Goal: Task Accomplishment & Management: Manage account settings

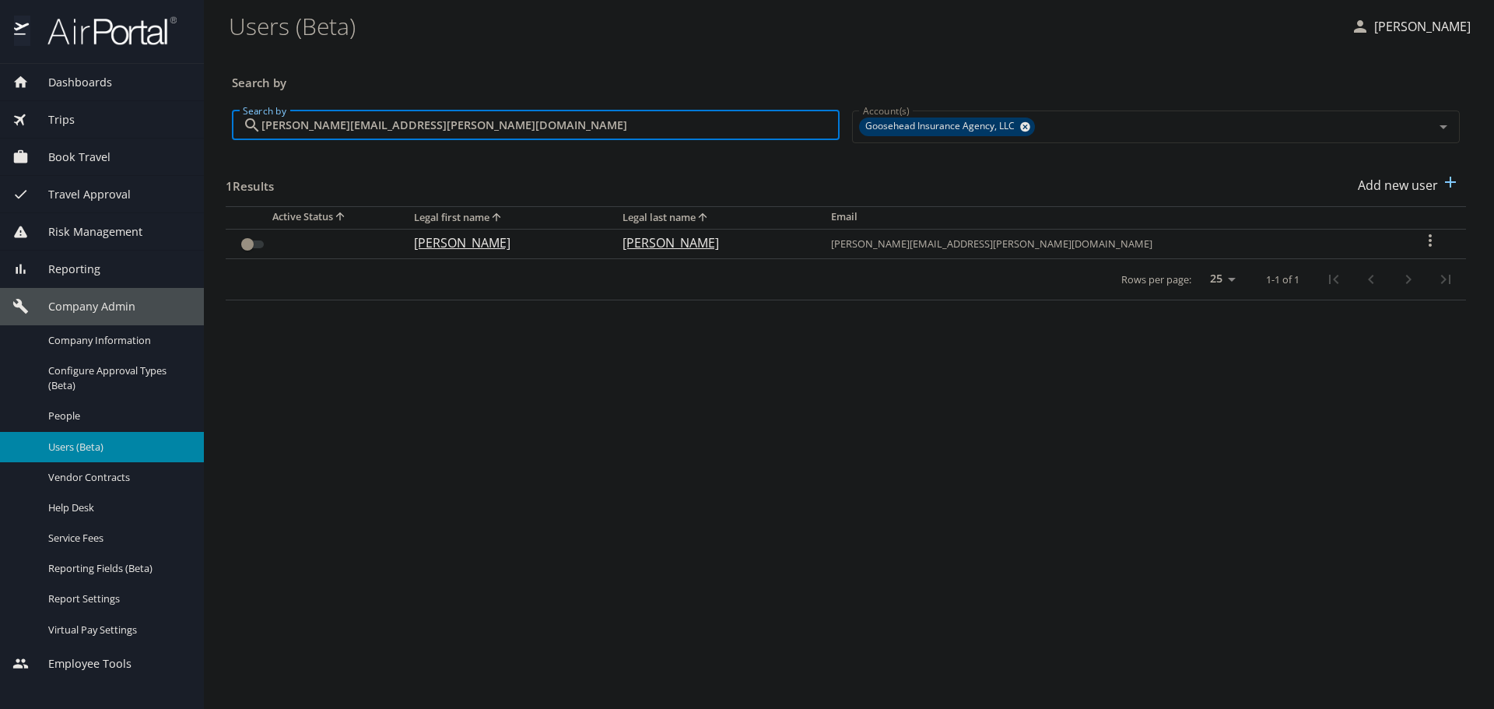
click at [461, 128] on input "[PERSON_NAME][EMAIL_ADDRESS][PERSON_NAME][DOMAIN_NAME]" at bounding box center [550, 125] width 578 height 30
paste input "[PERSON_NAME].[PERSON_NAME]"
type input "[PERSON_NAME][EMAIL_ADDRESS][PERSON_NAME][DOMAIN_NAME]"
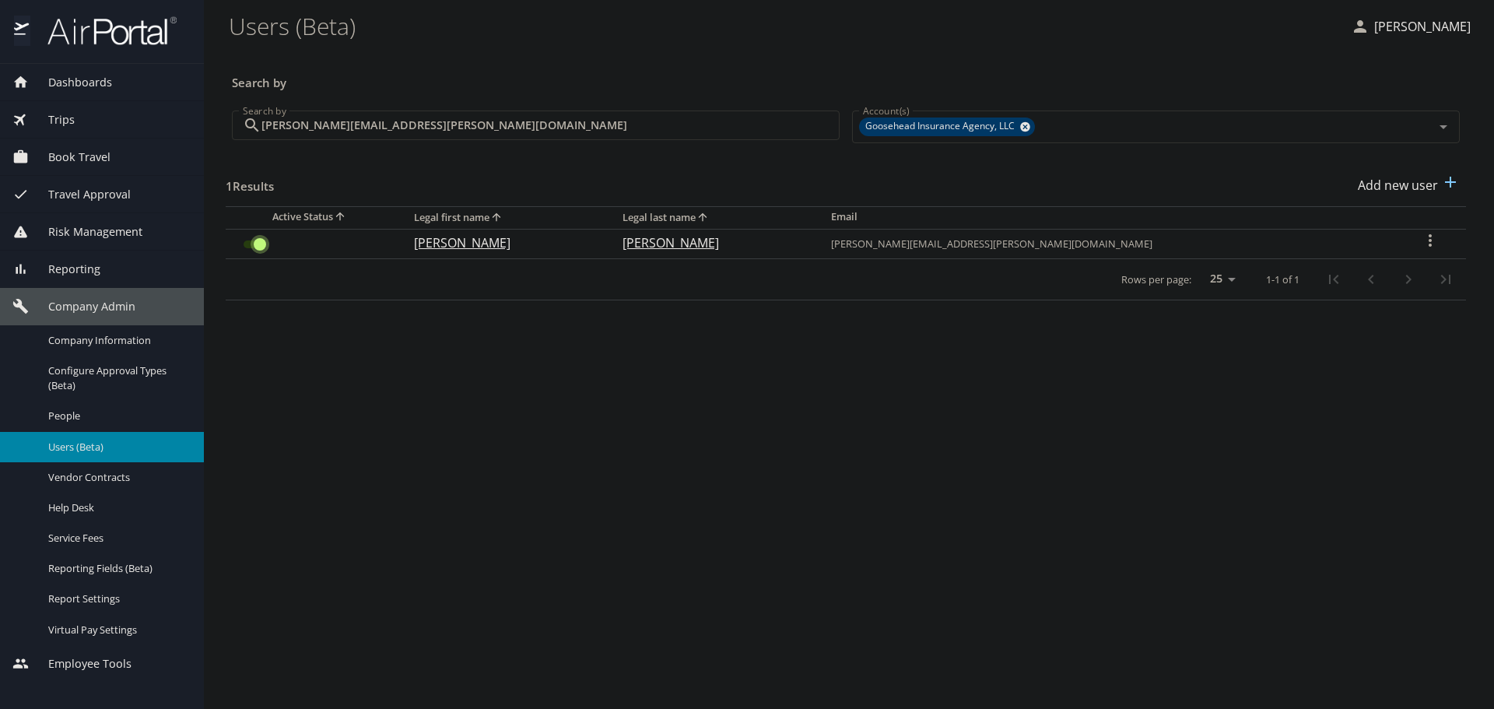
click at [240, 238] on input "User Search Table" at bounding box center [260, 244] width 56 height 19
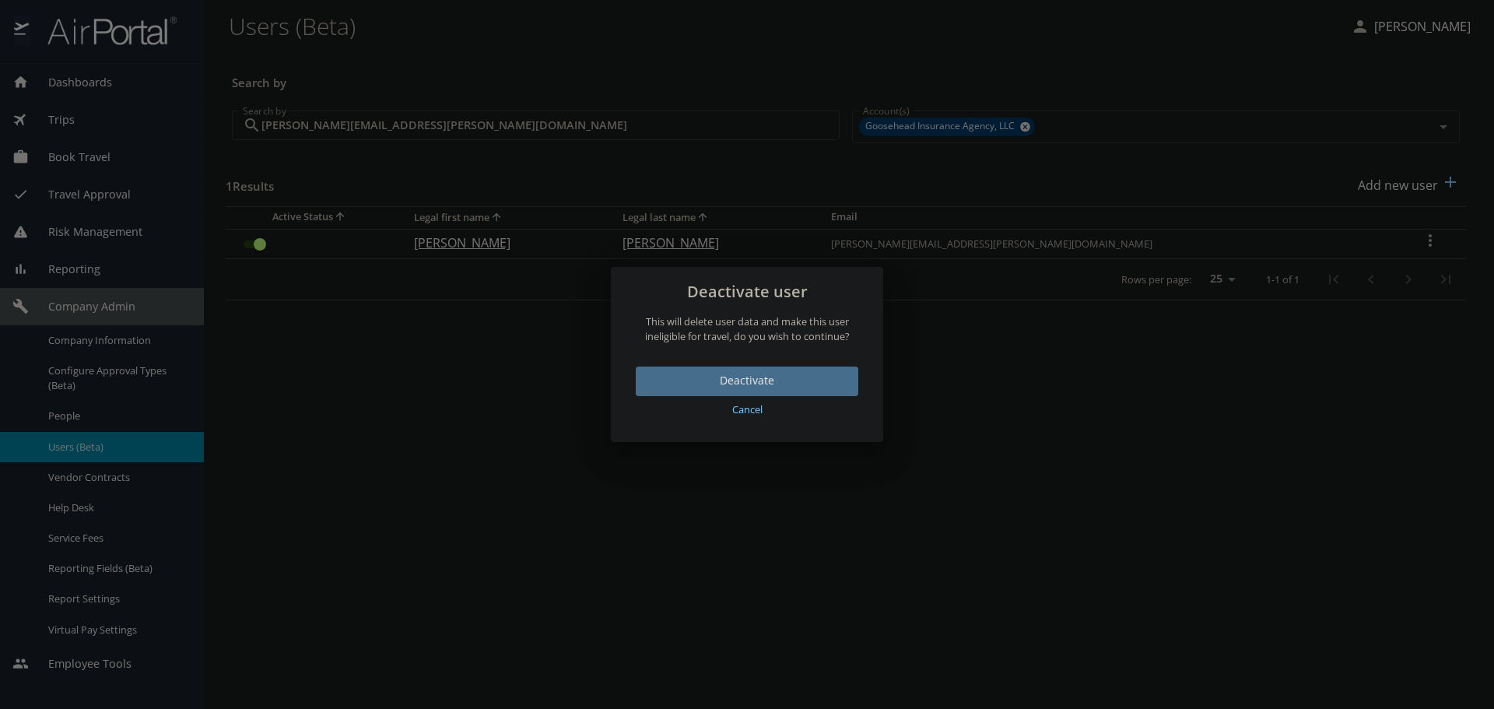
click at [771, 377] on span "Deactivate" at bounding box center [747, 380] width 198 height 19
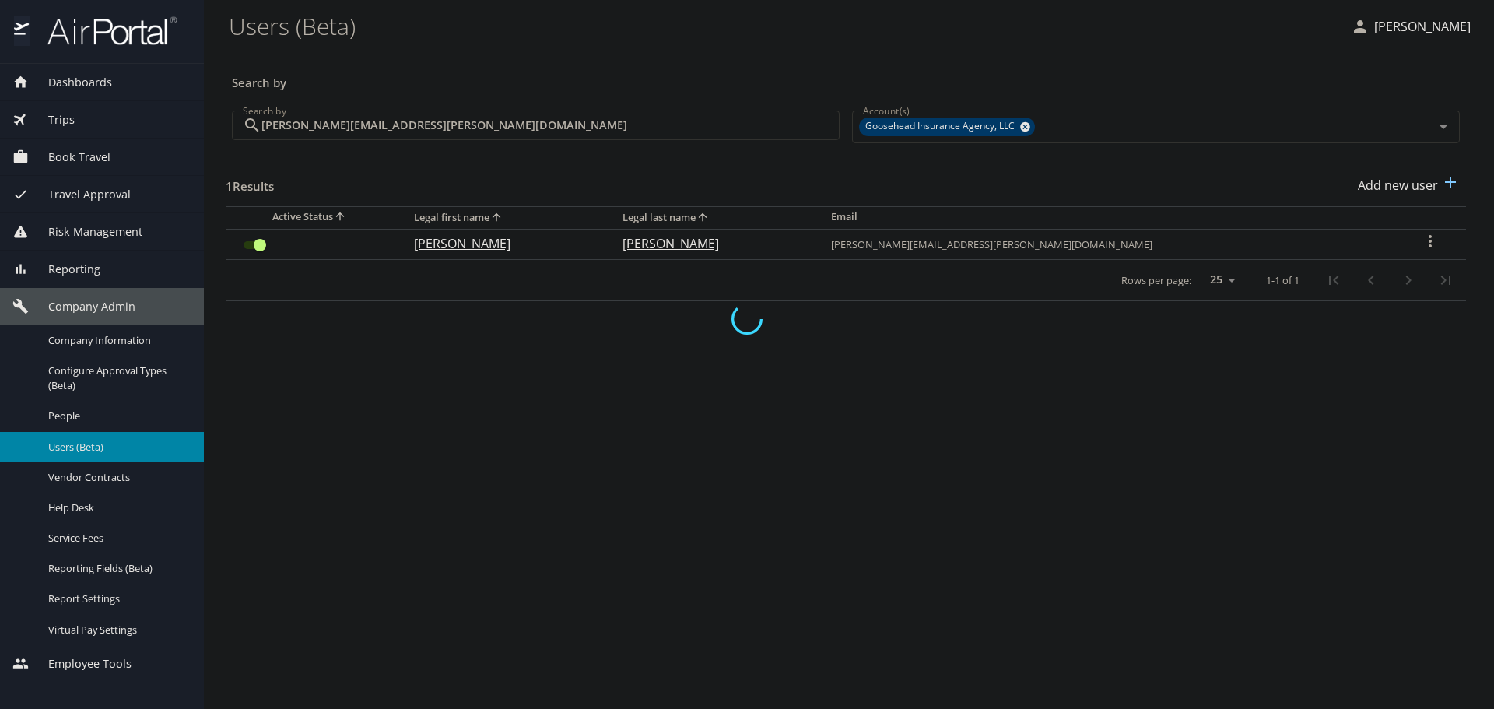
checkbox input "false"
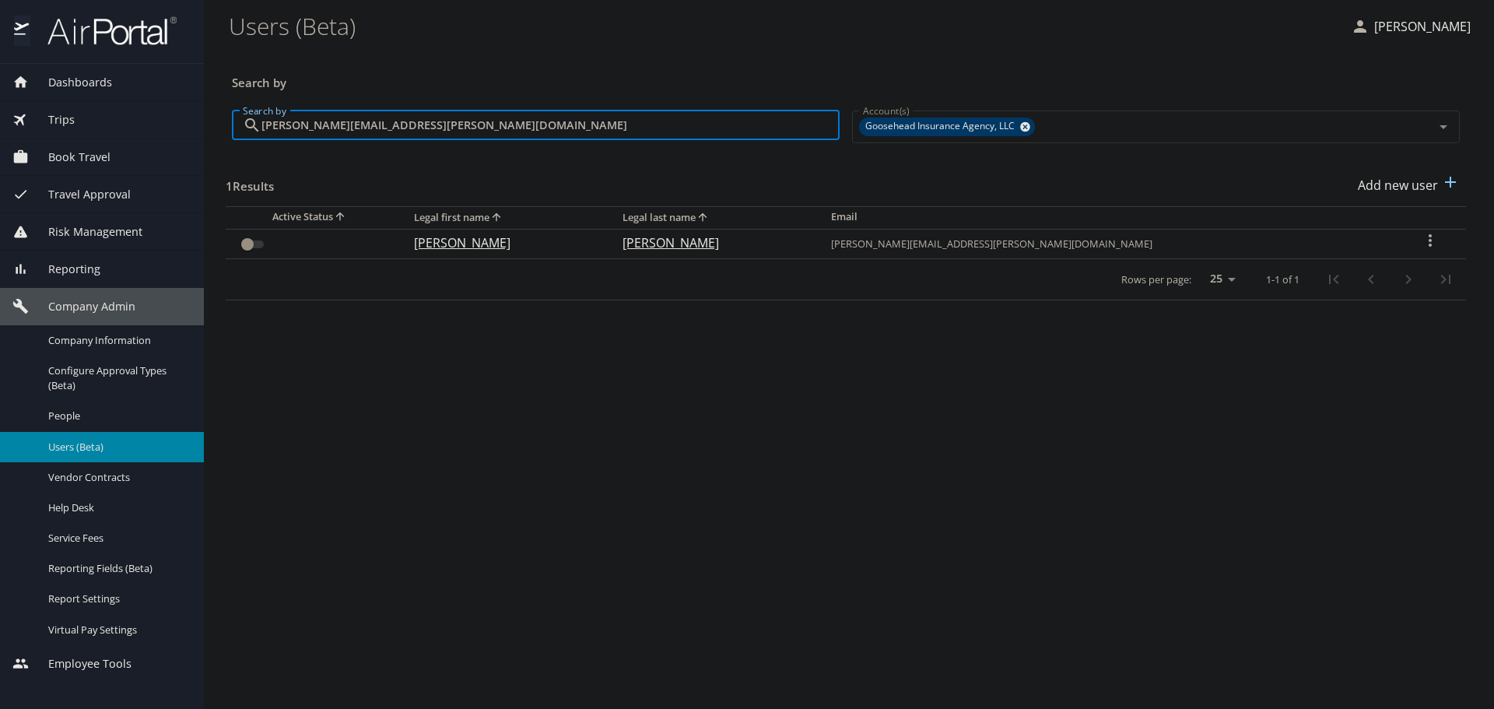
click at [422, 119] on input "[PERSON_NAME][EMAIL_ADDRESS][PERSON_NAME][DOMAIN_NAME]" at bounding box center [550, 125] width 578 height 30
paste input "[PERSON_NAME].[PERSON_NAME]"
type input "[PERSON_NAME][EMAIL_ADDRESS][PERSON_NAME][DOMAIN_NAME]"
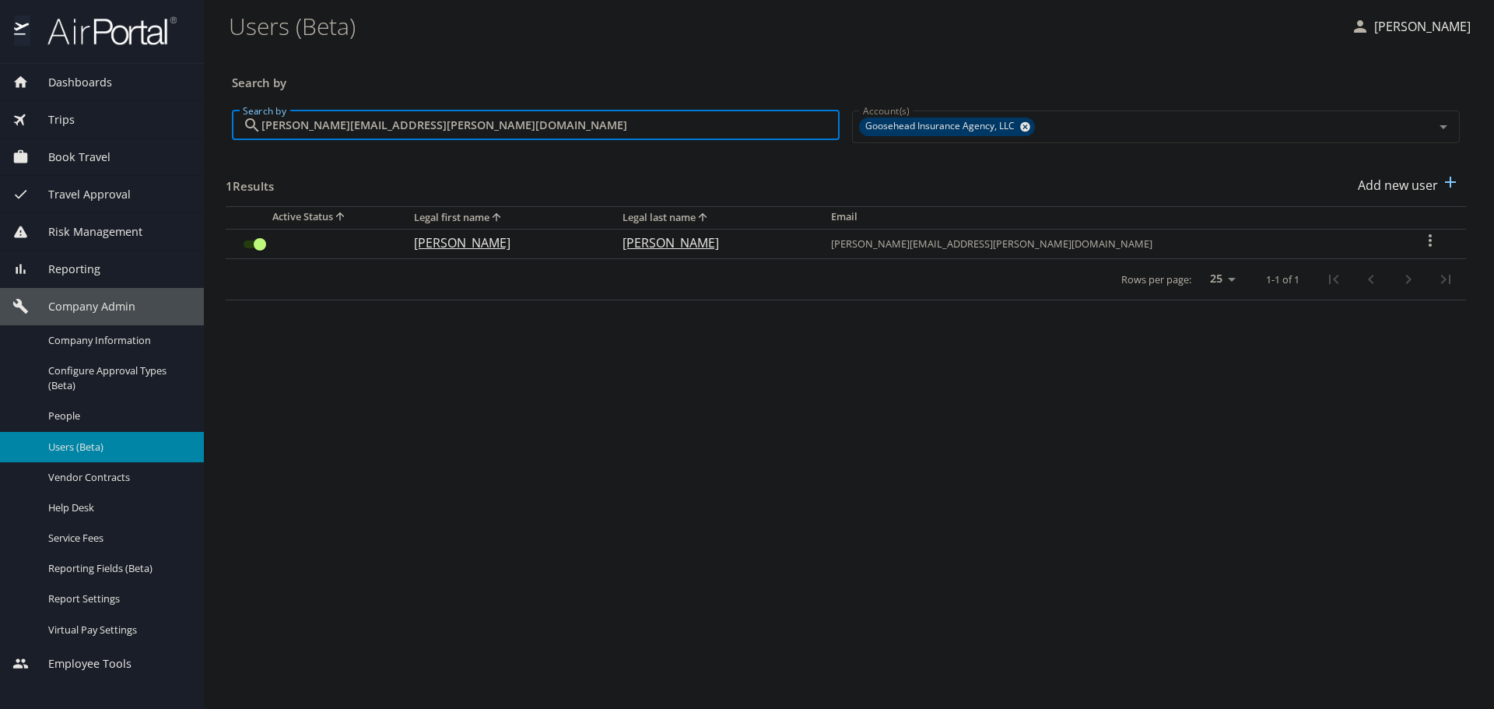
click at [233, 238] on td "User Search Table" at bounding box center [314, 244] width 176 height 30
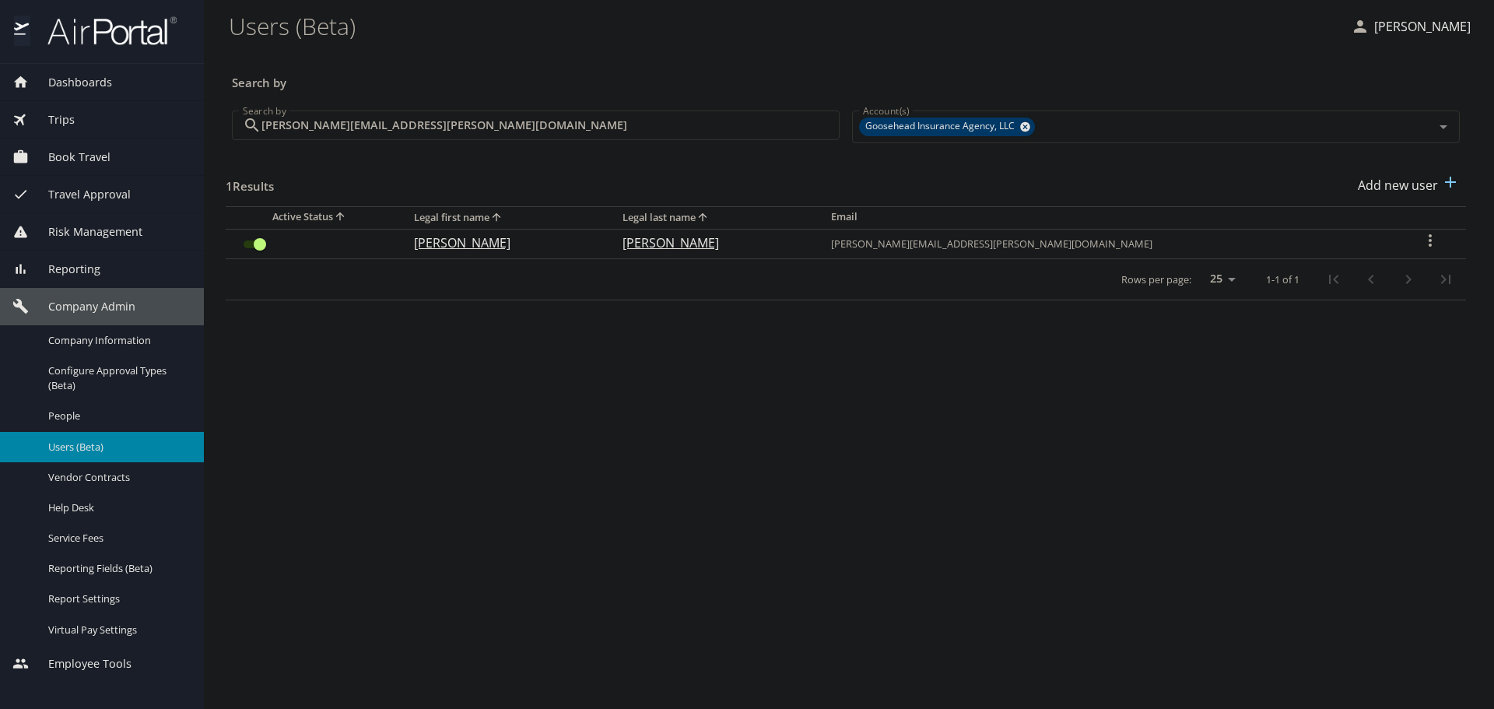
click at [268, 251] on input "User Search Table" at bounding box center [260, 244] width 56 height 19
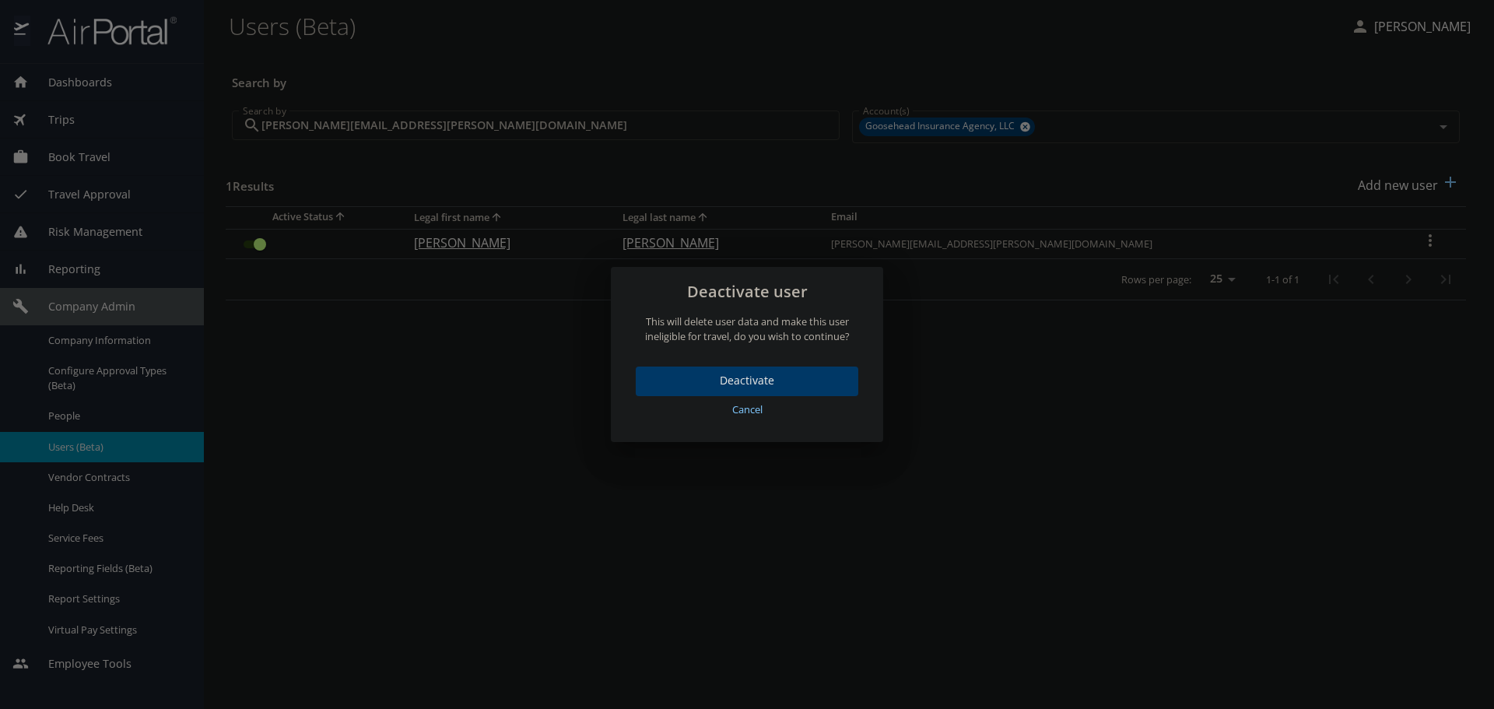
click at [671, 377] on span "Deactivate" at bounding box center [747, 380] width 198 height 19
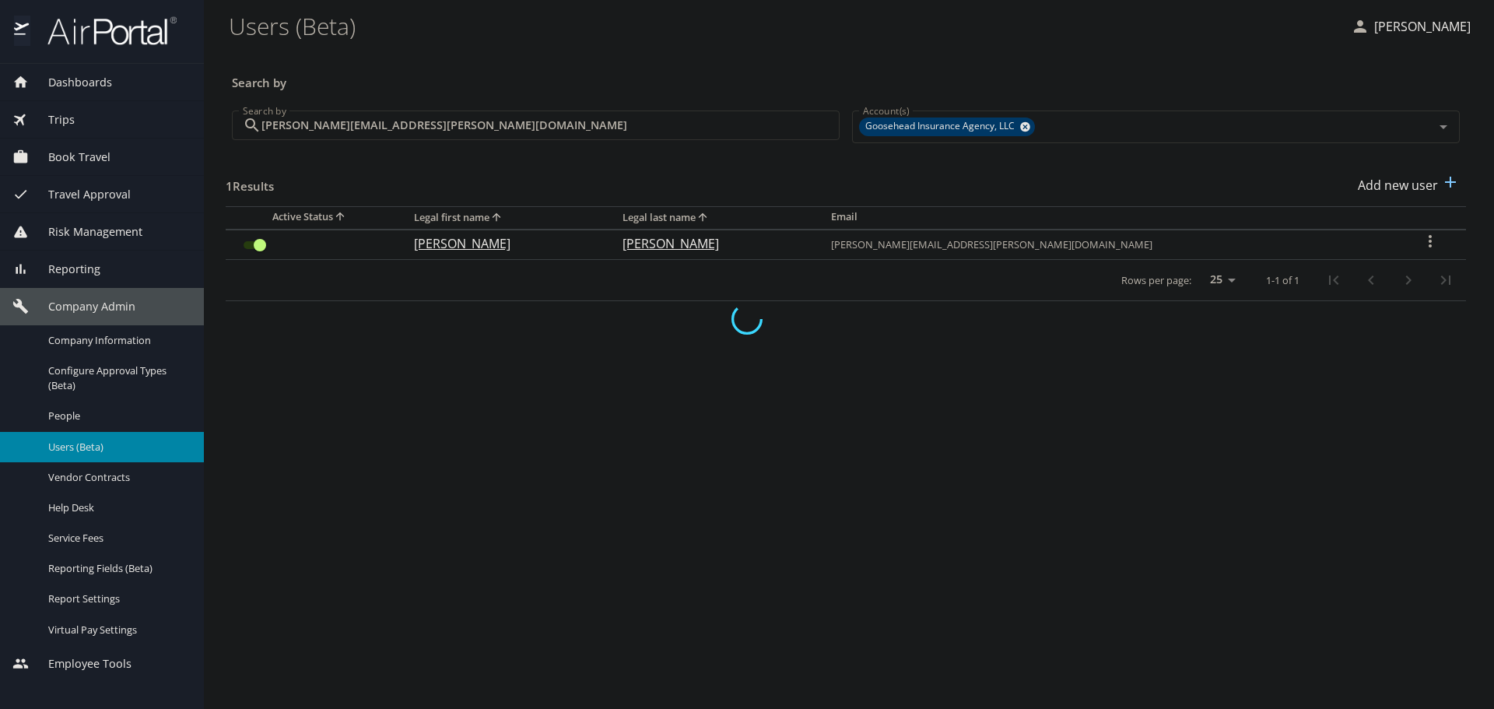
checkbox input "false"
